Goal: Transaction & Acquisition: Subscribe to service/newsletter

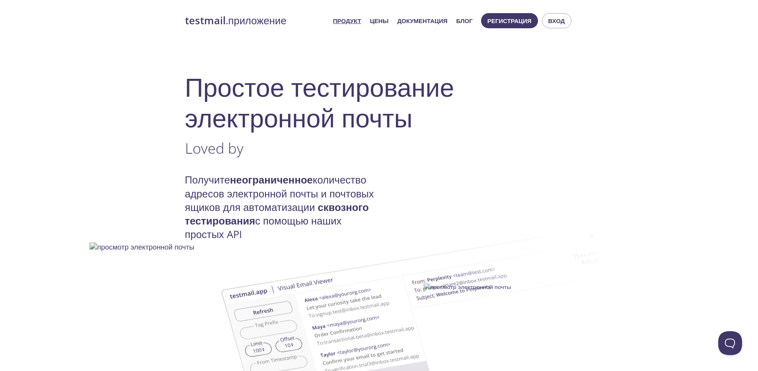
drag, startPoint x: 656, startPoint y: 143, endPoint x: 651, endPoint y: 144, distance: 5.2
click at [559, 23] on span "Вход" at bounding box center [557, 21] width 17 height 10
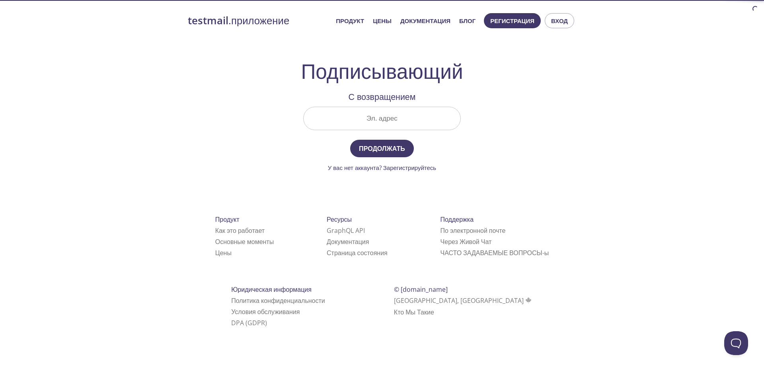
click at [388, 123] on input "Эл. адрес" at bounding box center [382, 118] width 157 height 23
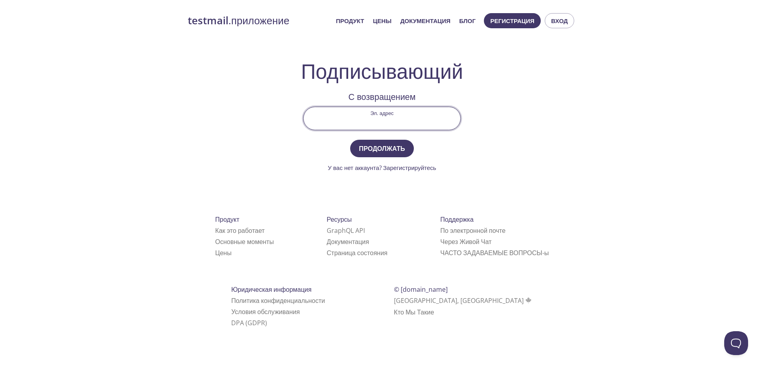
paste input "[EMAIL_ADDRESS][DOMAIN_NAME]"
type input "[EMAIL_ADDRESS][DOMAIN_NAME]"
click at [391, 151] on span "Продолжать" at bounding box center [382, 148] width 46 height 11
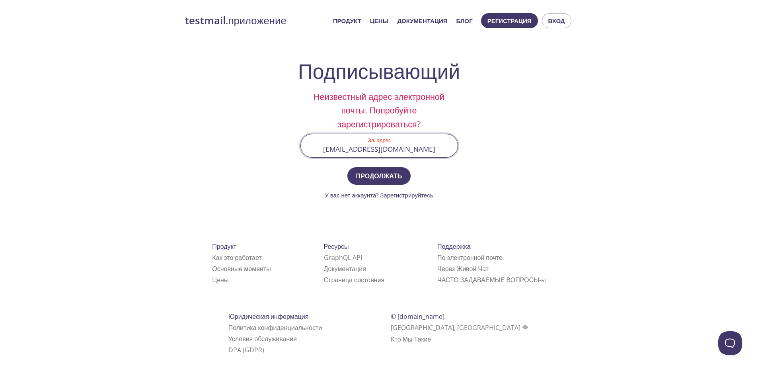
click at [440, 151] on input "[EMAIL_ADDRESS][DOMAIN_NAME]" at bounding box center [379, 145] width 157 height 23
click at [549, 20] on span "Вход" at bounding box center [557, 21] width 17 height 10
click at [408, 147] on input "[EMAIL_ADDRESS][DOMAIN_NAME]" at bounding box center [379, 145] width 157 height 23
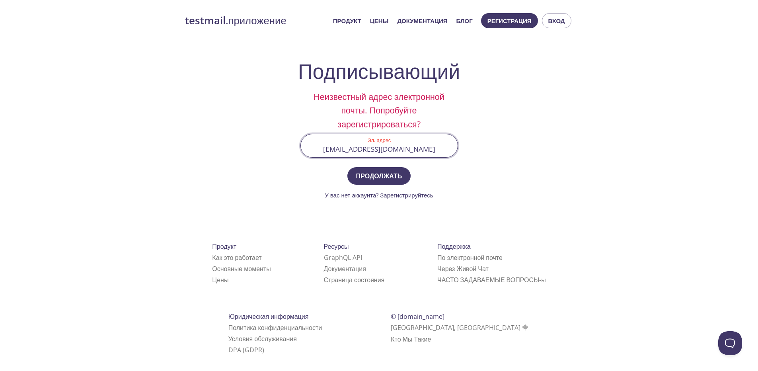
click at [348, 167] on button "Продолжать" at bounding box center [380, 176] width 64 height 18
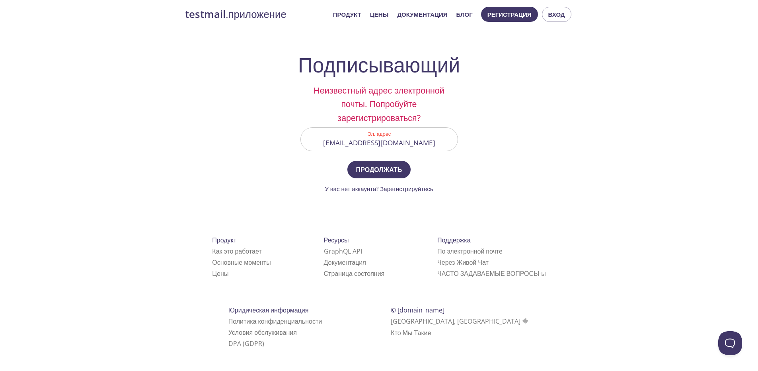
scroll to position [7, 0]
click at [222, 274] on link "Цены" at bounding box center [220, 273] width 16 height 9
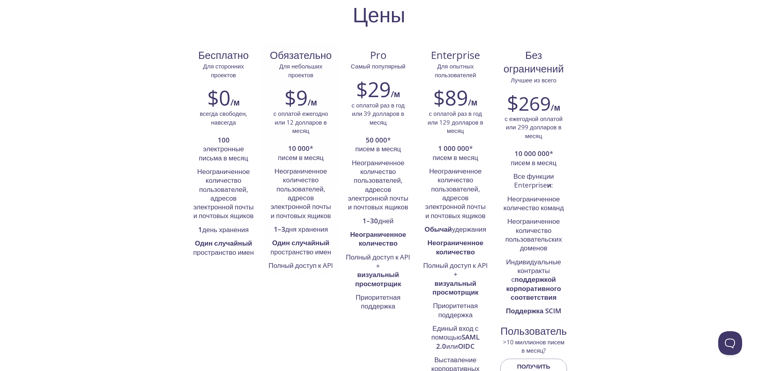
scroll to position [40, 0]
